Goal: Information Seeking & Learning: Learn about a topic

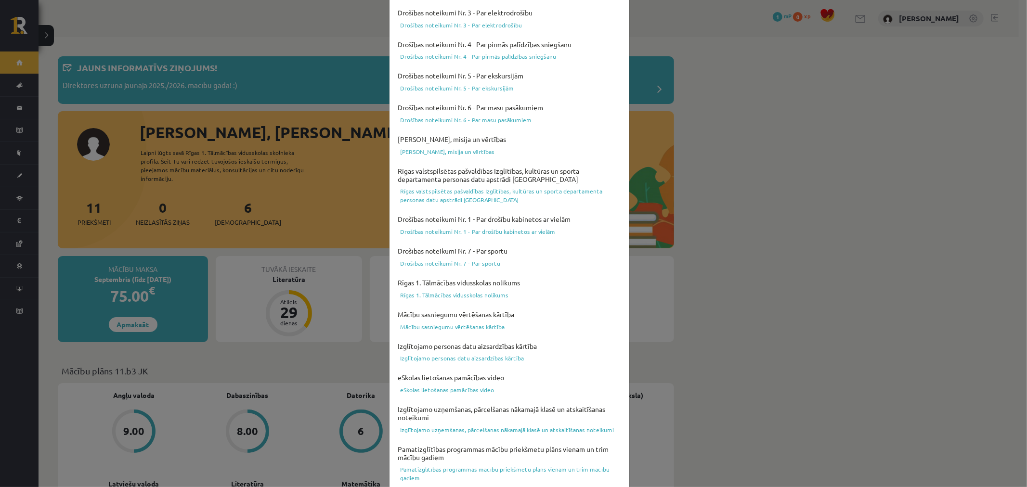
scroll to position [206, 0]
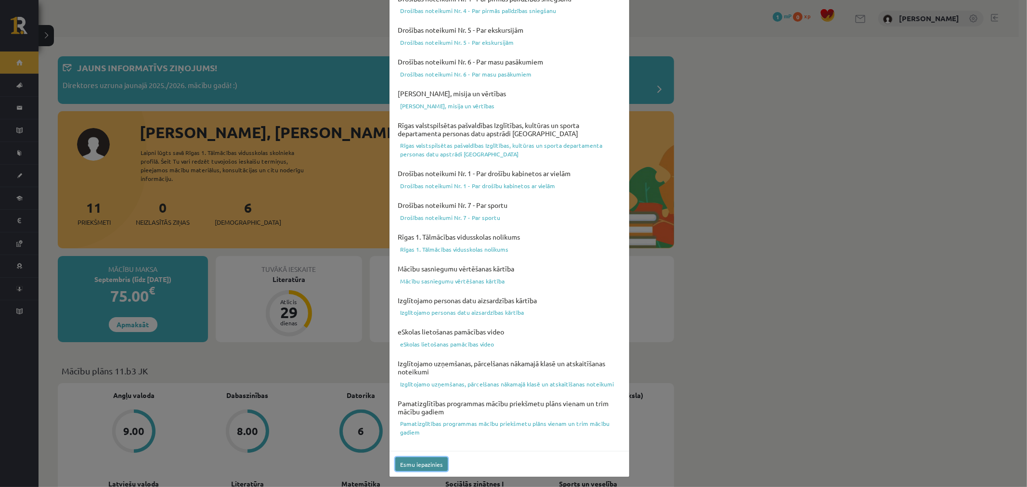
click at [421, 461] on button "Esmu iepazinies" at bounding box center [421, 465] width 53 height 14
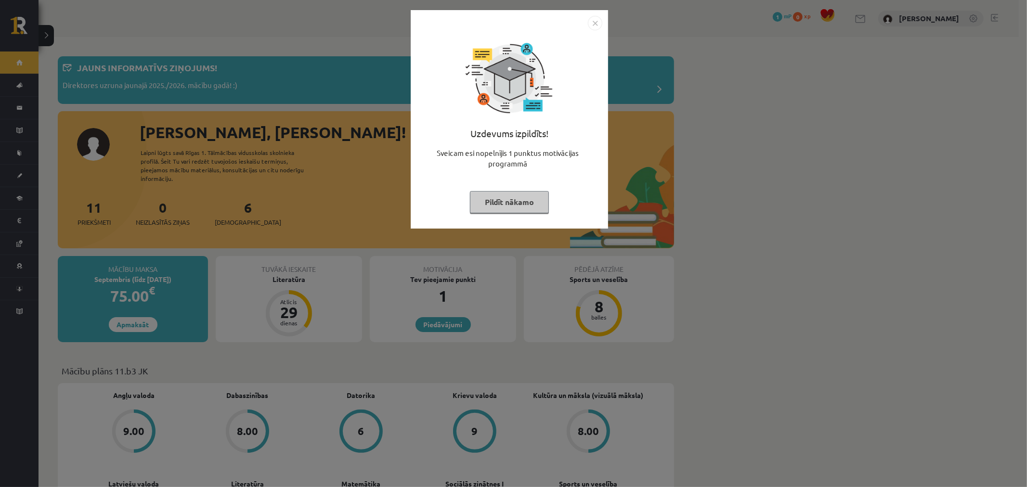
click at [517, 204] on button "Pildīt nākamo" at bounding box center [509, 202] width 79 height 22
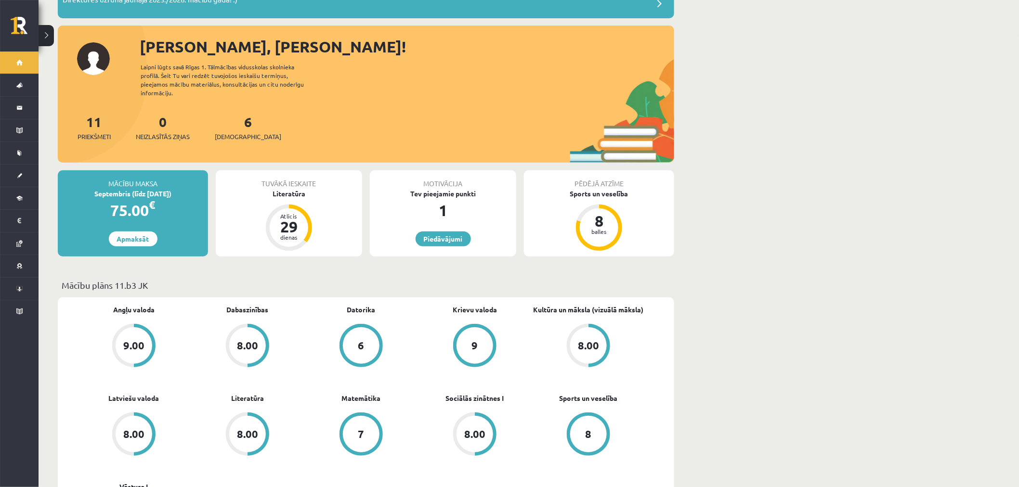
scroll to position [87, 0]
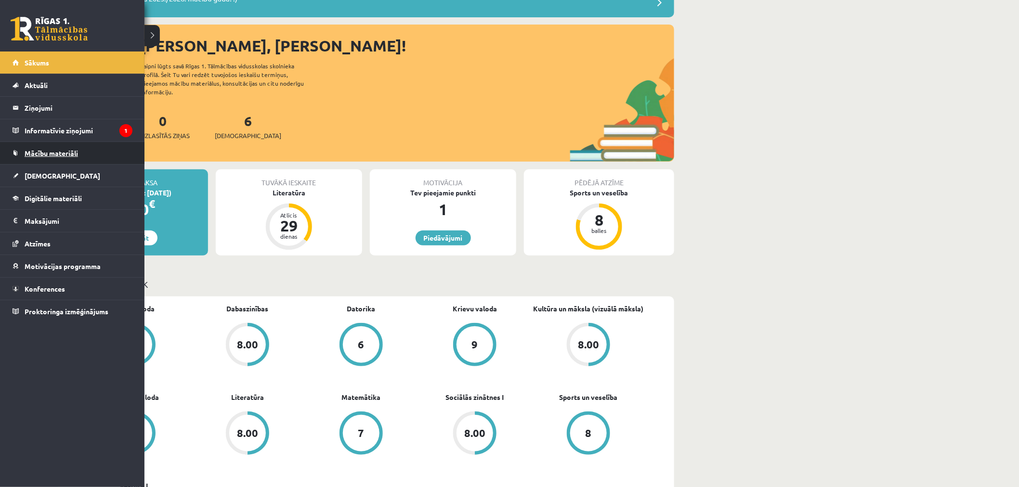
click at [65, 155] on span "Mācību materiāli" at bounding box center [51, 153] width 53 height 9
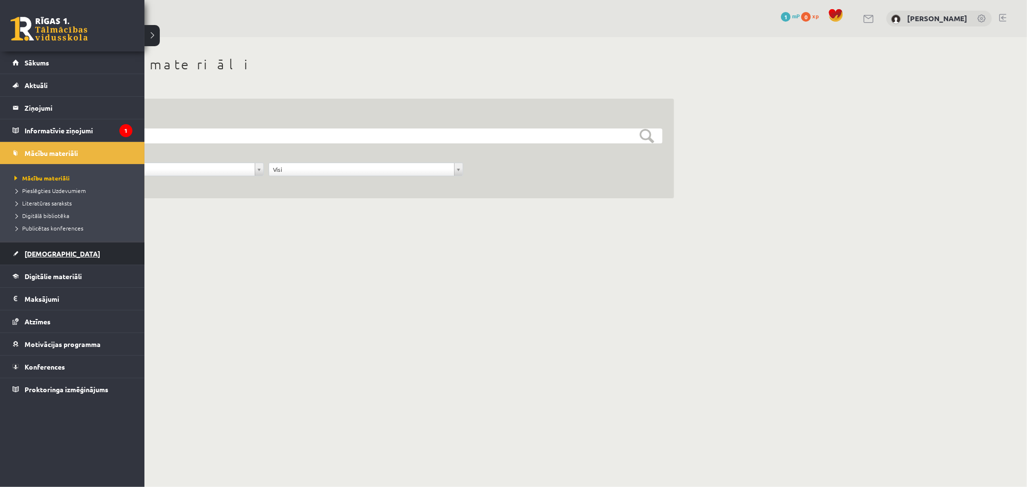
click at [32, 255] on span "[DEMOGRAPHIC_DATA]" at bounding box center [63, 254] width 76 height 9
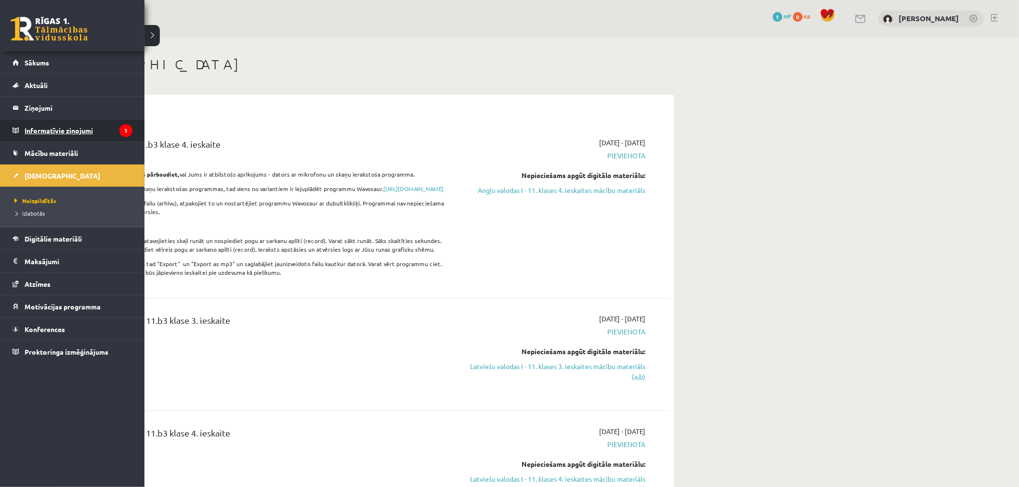
click at [83, 136] on legend "Informatīvie ziņojumi 1" at bounding box center [79, 130] width 108 height 22
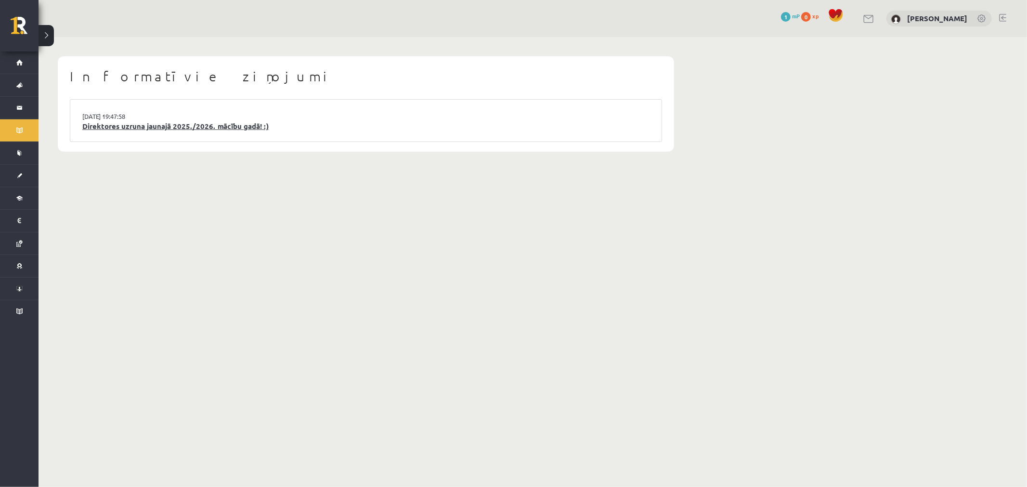
click at [227, 125] on link "Direktores uzruna jaunajā 2025./2026. mācību gadā! :)" at bounding box center [365, 126] width 567 height 11
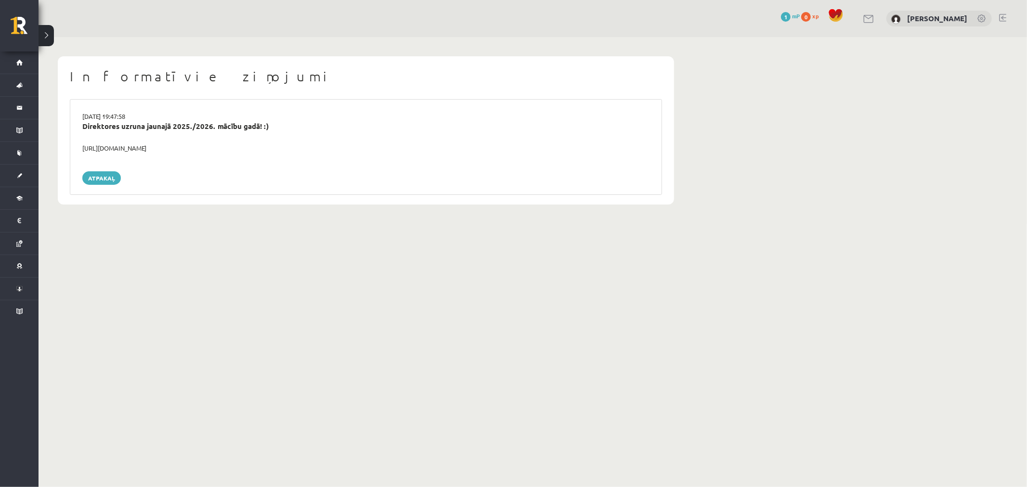
click at [137, 148] on div "https://youtube.com/shorts/lM8RsWyzCn4" at bounding box center [366, 149] width 582 height 10
click at [140, 150] on div "https://youtube.com/shorts/lM8RsWyzCn4" at bounding box center [366, 149] width 582 height 10
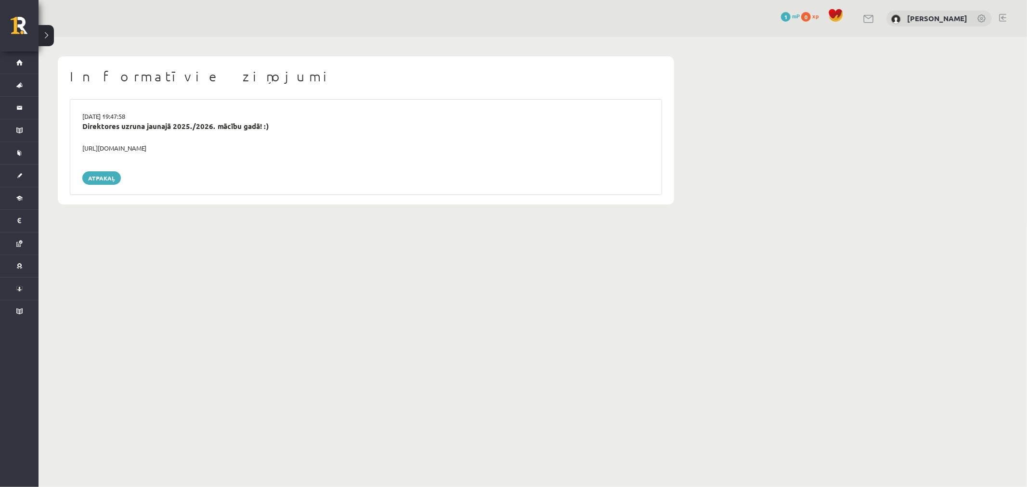
click at [140, 150] on div "https://youtube.com/shorts/lM8RsWyzCn4" at bounding box center [366, 149] width 582 height 10
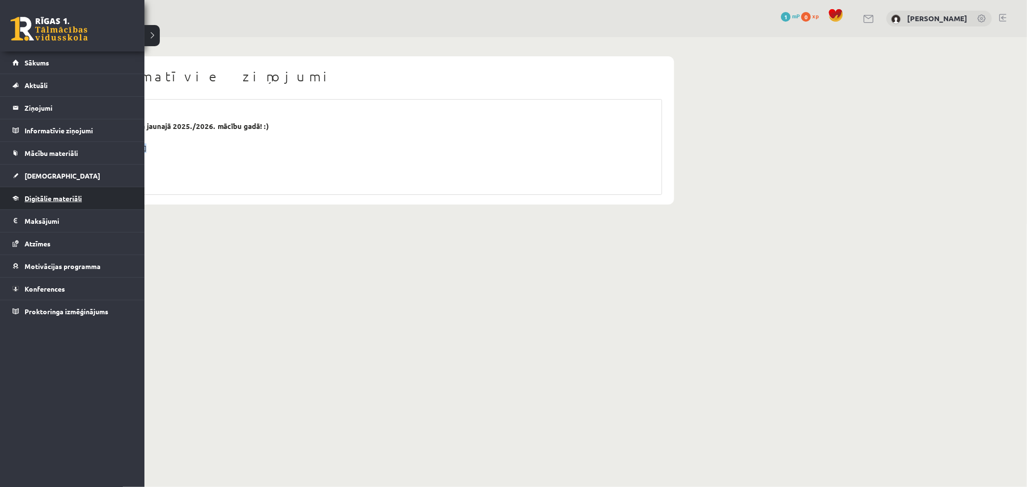
click at [55, 202] on link "Digitālie materiāli" at bounding box center [73, 198] width 120 height 22
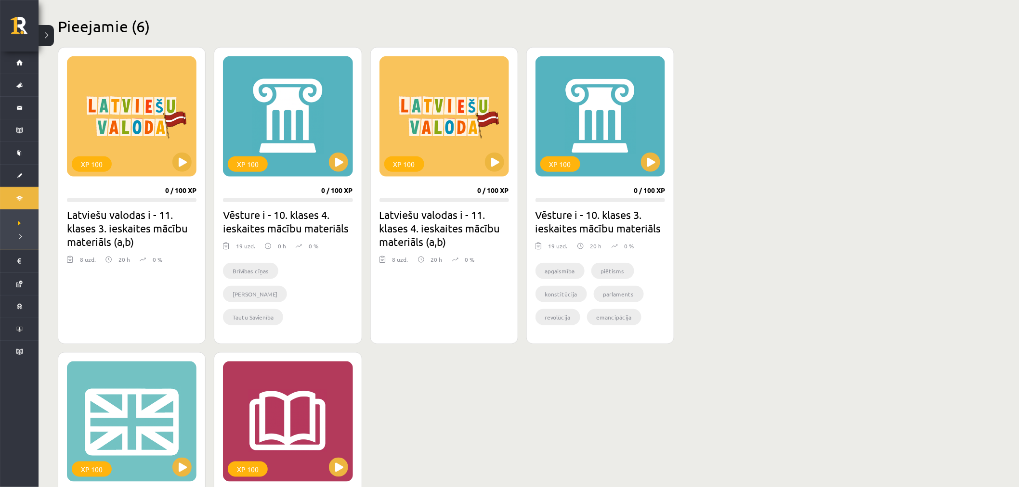
scroll to position [226, 0]
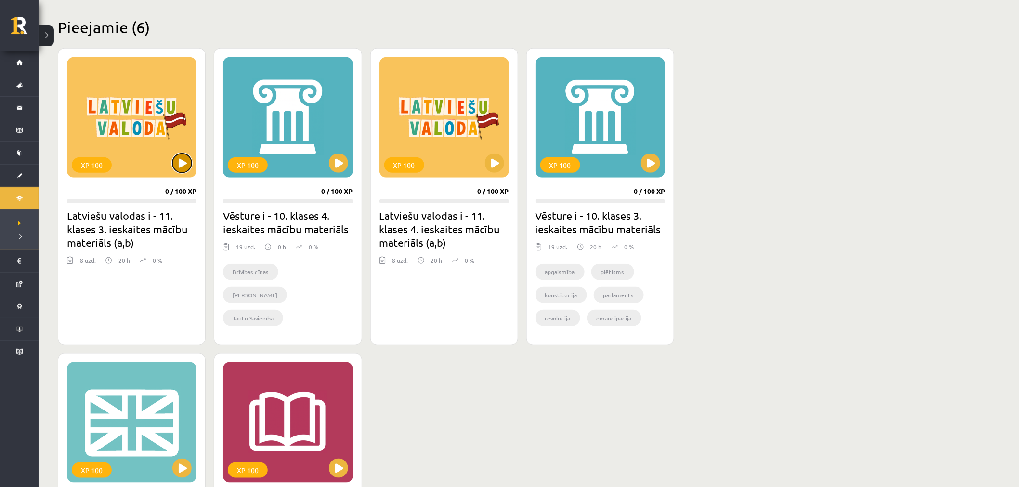
click at [179, 169] on button at bounding box center [181, 163] width 19 height 19
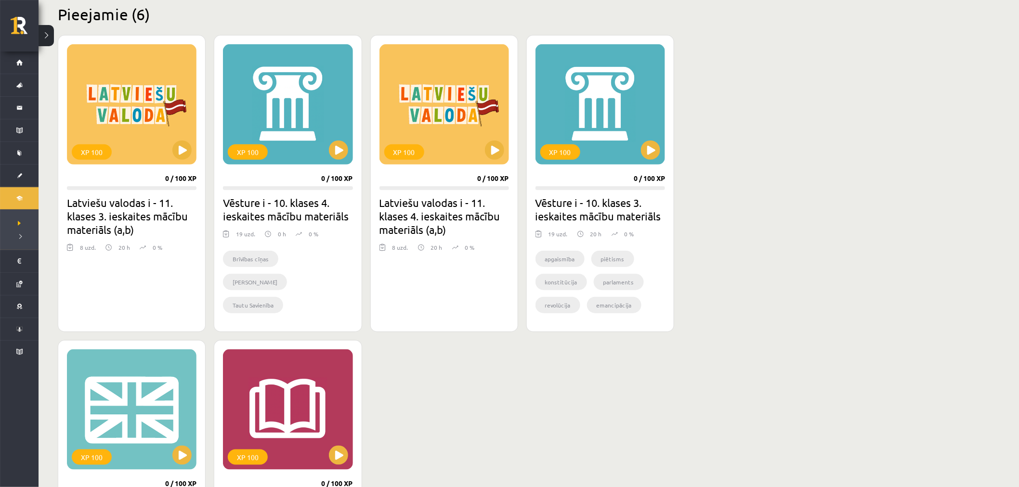
scroll to position [240, 0]
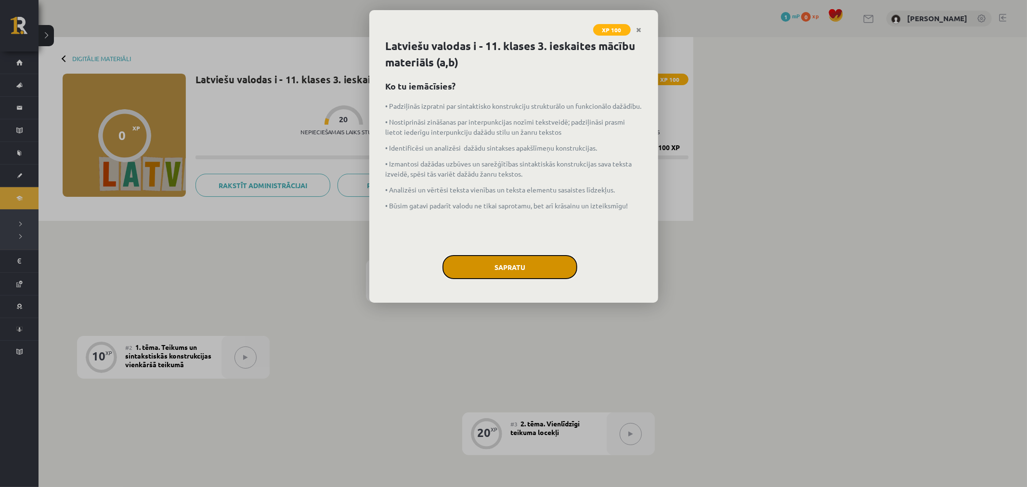
click at [533, 271] on button "Sapratu" at bounding box center [510, 267] width 135 height 24
